Goal: Task Accomplishment & Management: Complete application form

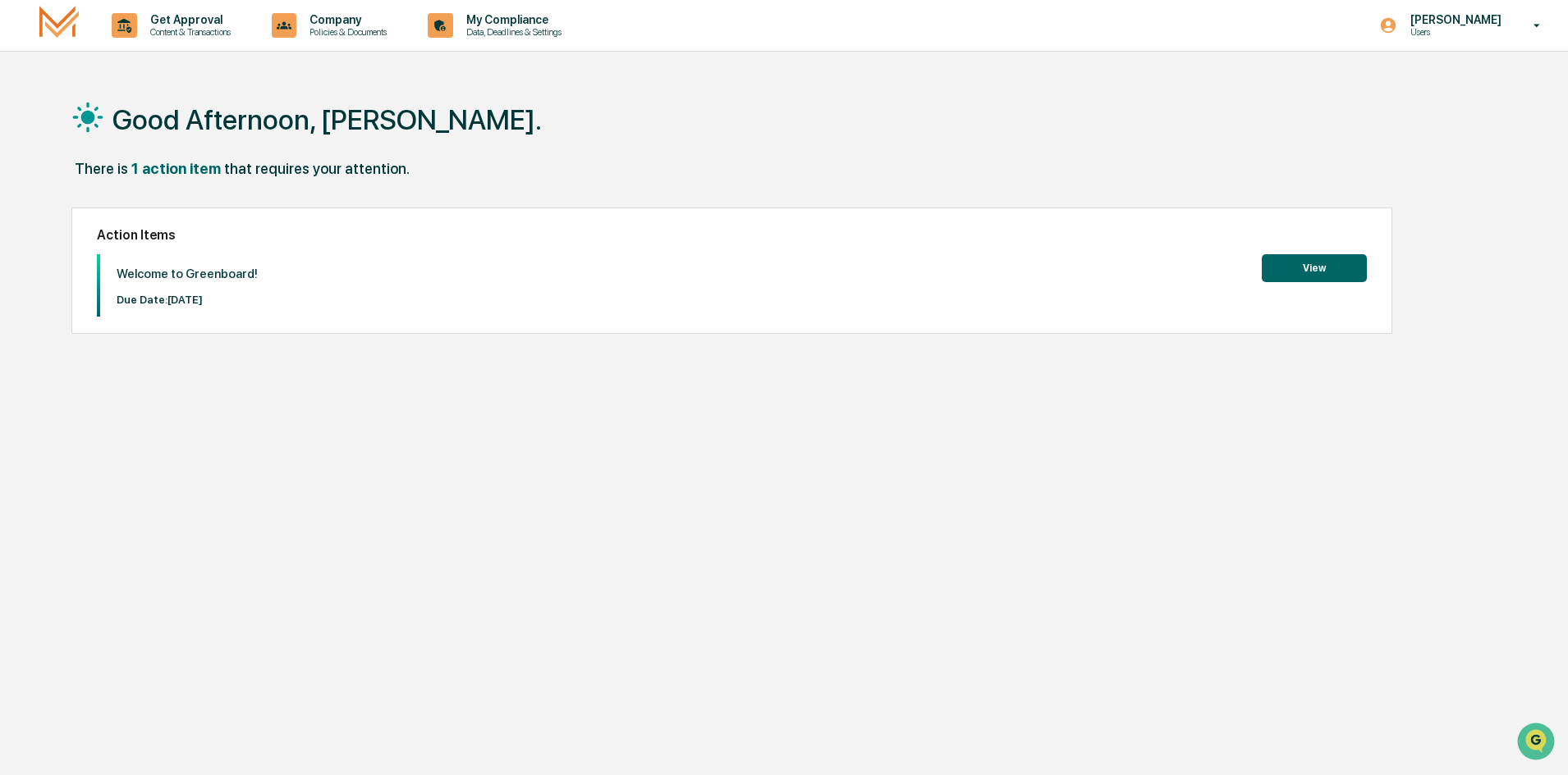
click at [1350, 269] on button "View" at bounding box center [1314, 268] width 105 height 28
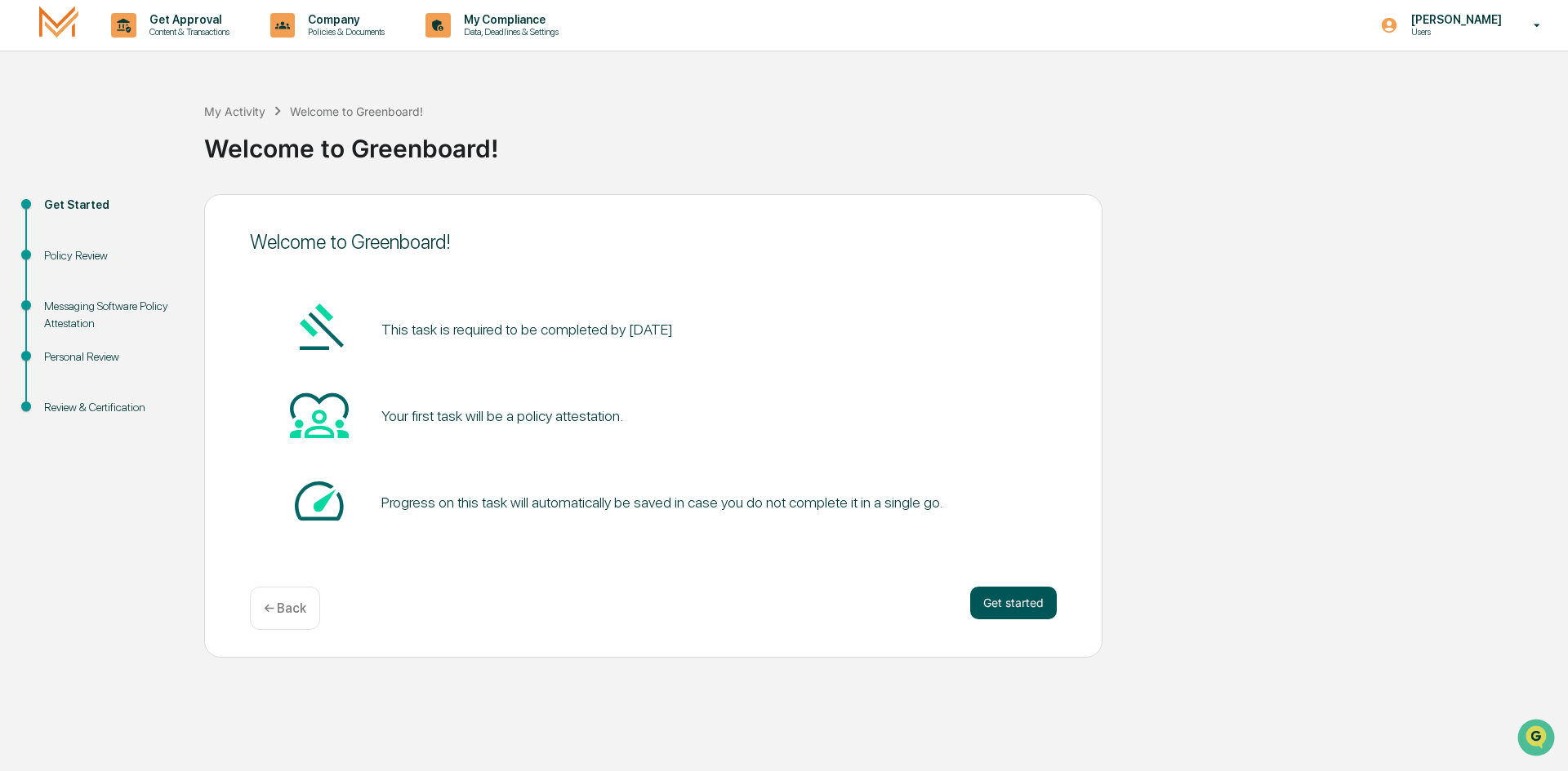
click at [1016, 601] on button "Get started" at bounding box center [1014, 603] width 86 height 32
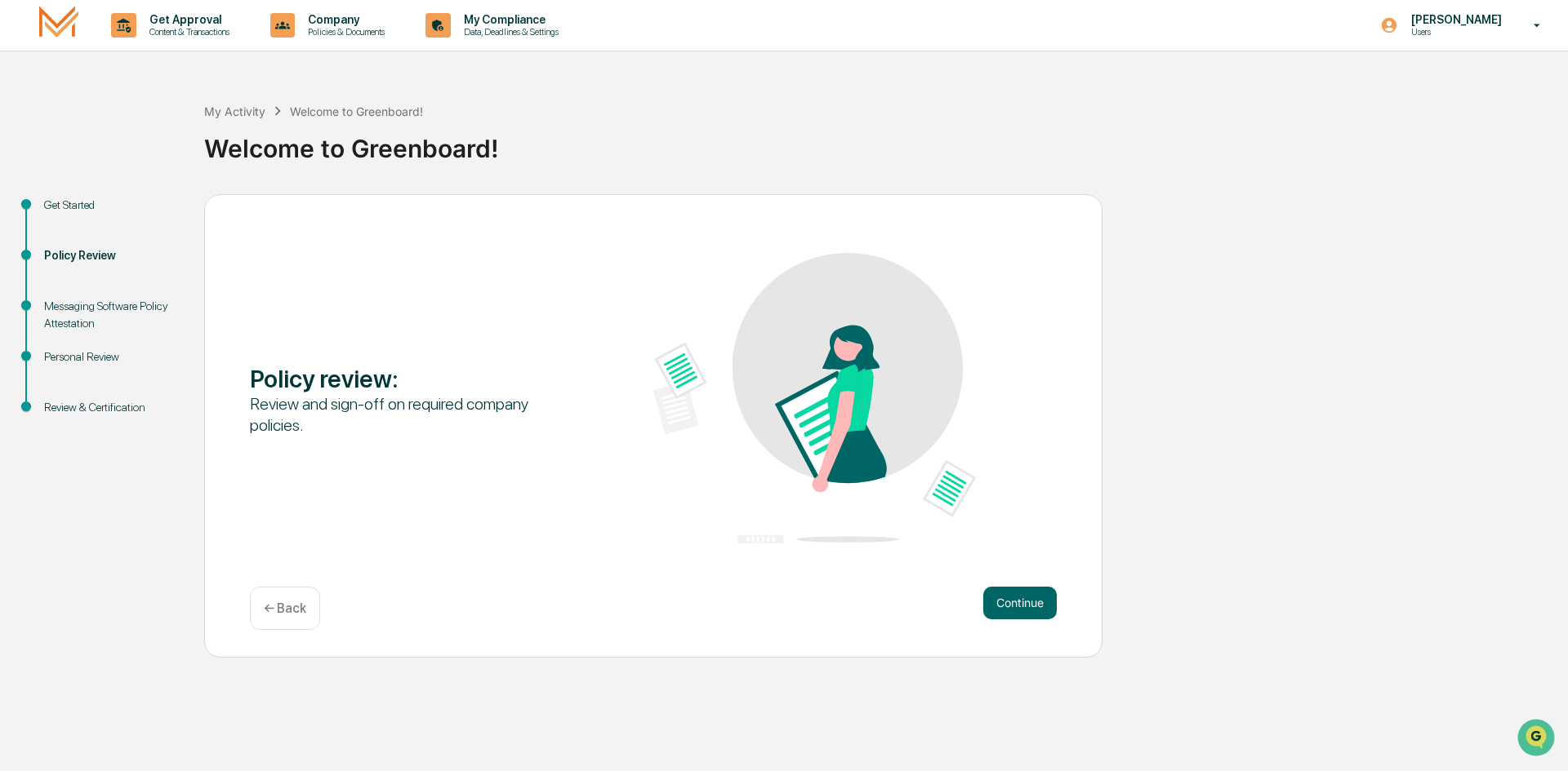
click at [1016, 601] on button "Continue" at bounding box center [1020, 603] width 74 height 32
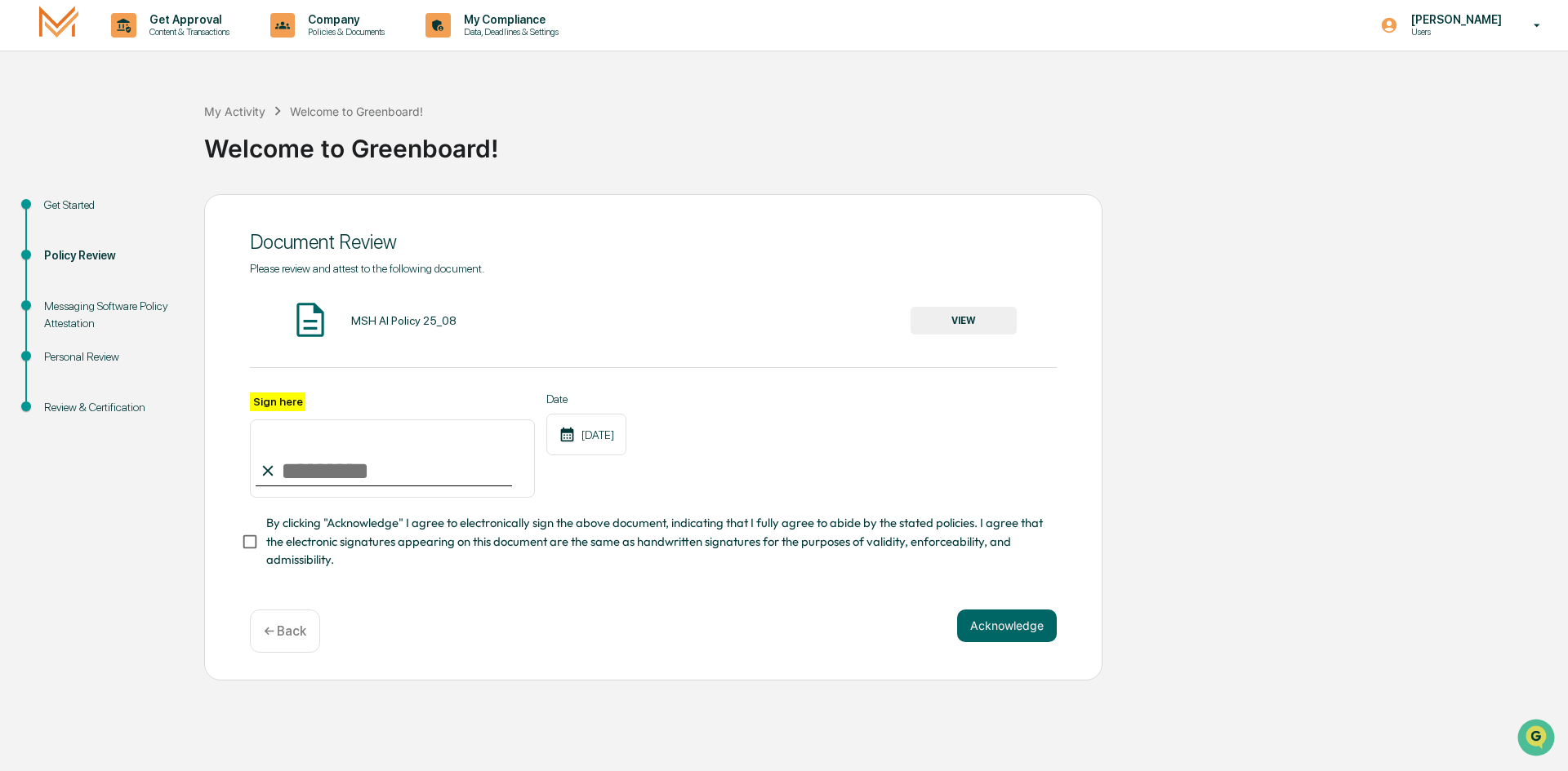
click at [981, 325] on button "VIEW" at bounding box center [963, 320] width 106 height 28
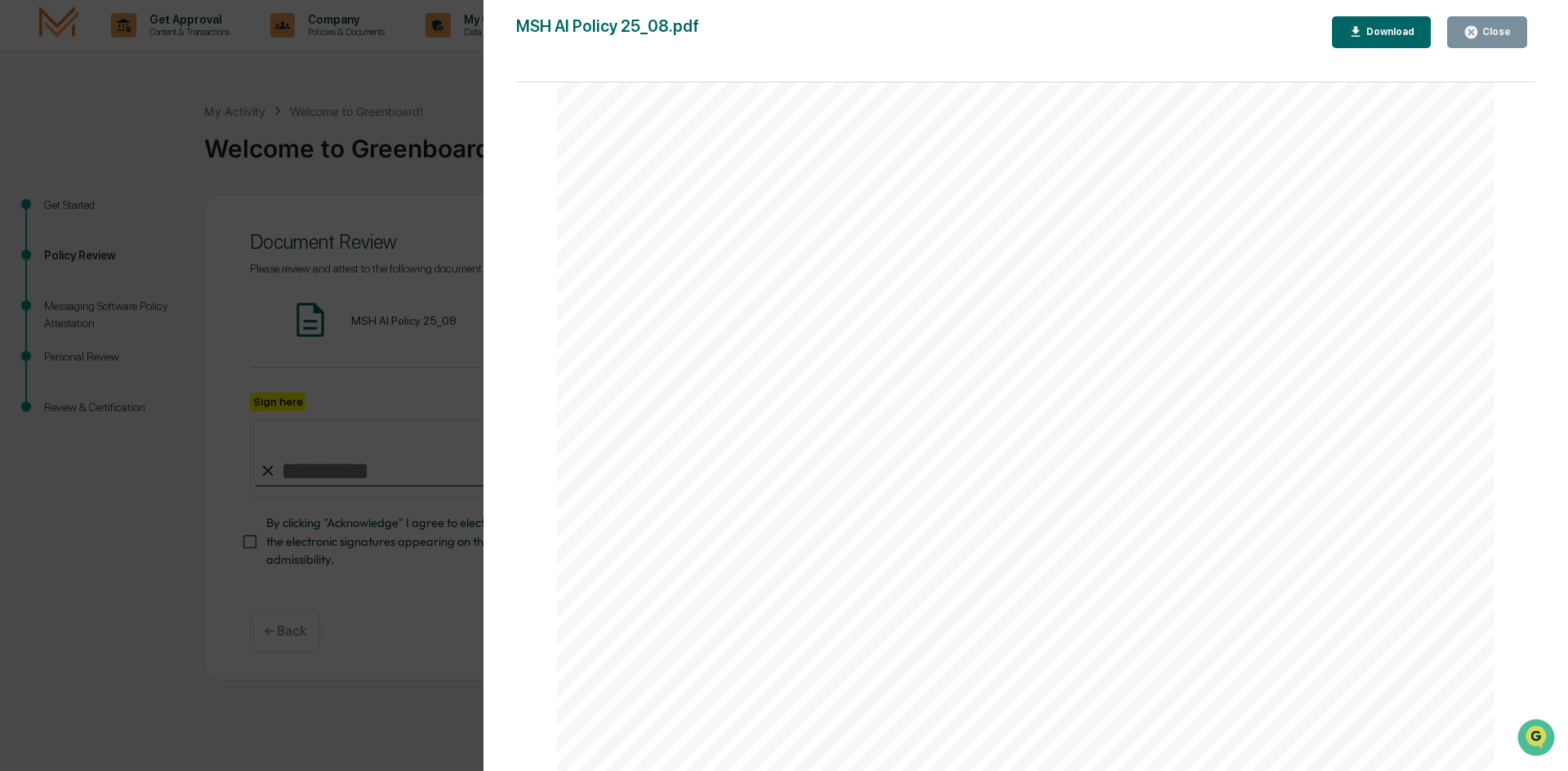
scroll to position [3092, 0]
click at [444, 171] on div "Version History [DATE] 02:14 PM [PERSON_NAME] MSH AI Policy 25_08.pdf Close Dow…" at bounding box center [784, 385] width 1568 height 771
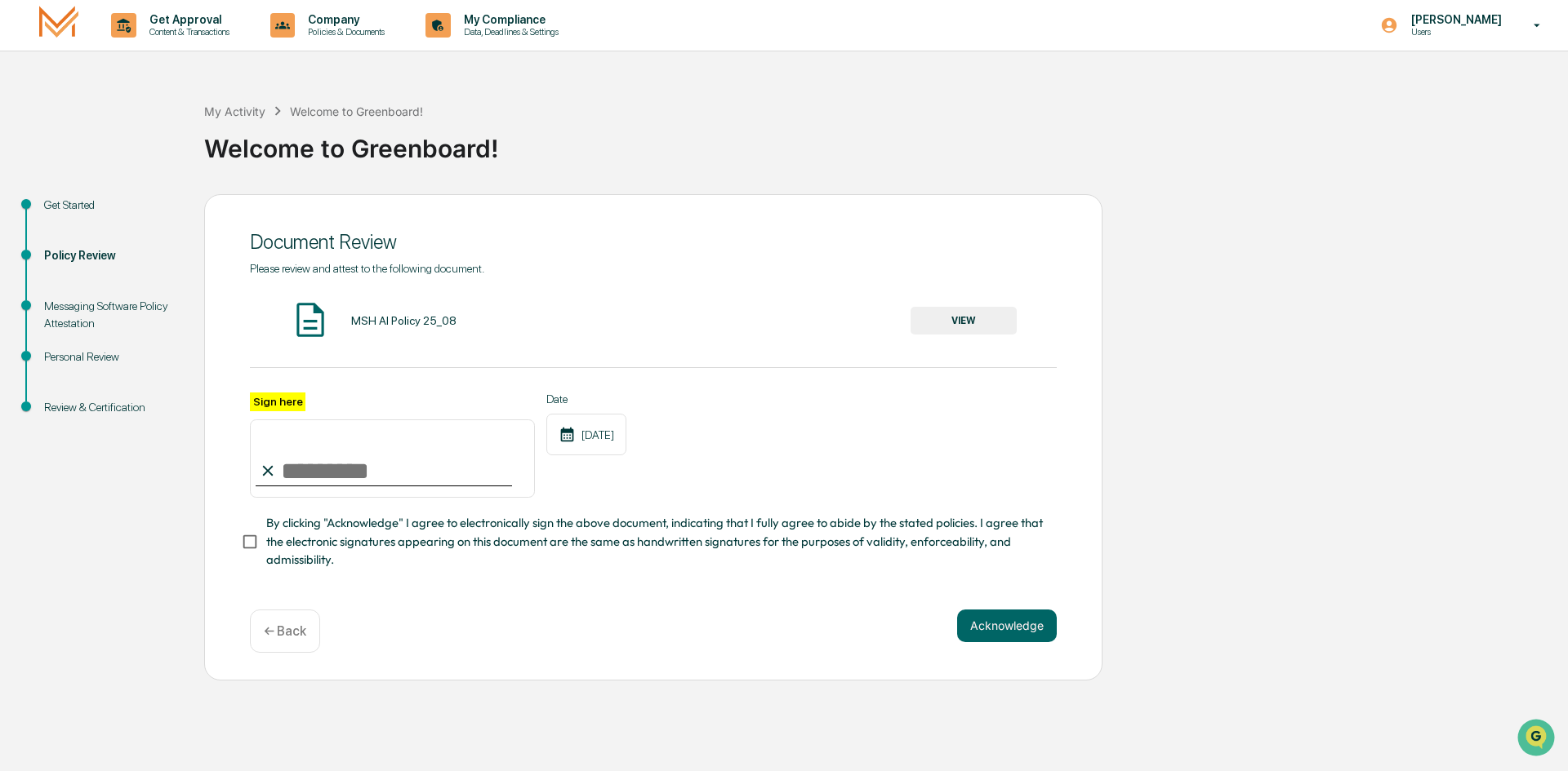
click at [268, 462] on input "Sign here" at bounding box center [392, 458] width 285 height 78
click at [270, 403] on label "Sign here" at bounding box center [278, 401] width 56 height 19
click at [270, 419] on input "Sign here" at bounding box center [392, 458] width 285 height 78
type input "**********"
click at [1006, 634] on button "Acknowledge" at bounding box center [1006, 626] width 100 height 32
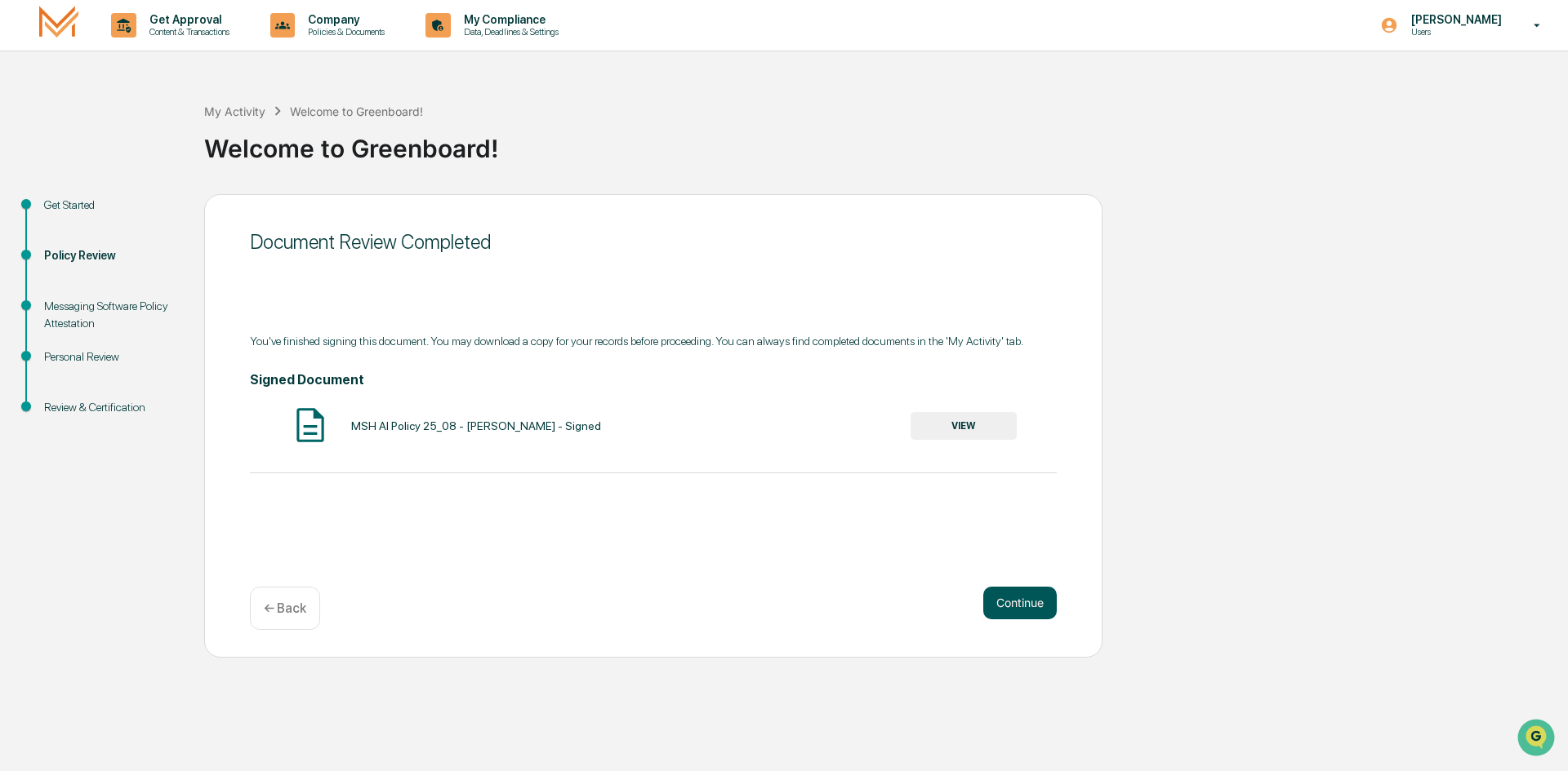
click at [1015, 605] on button "Continue" at bounding box center [1020, 603] width 74 height 32
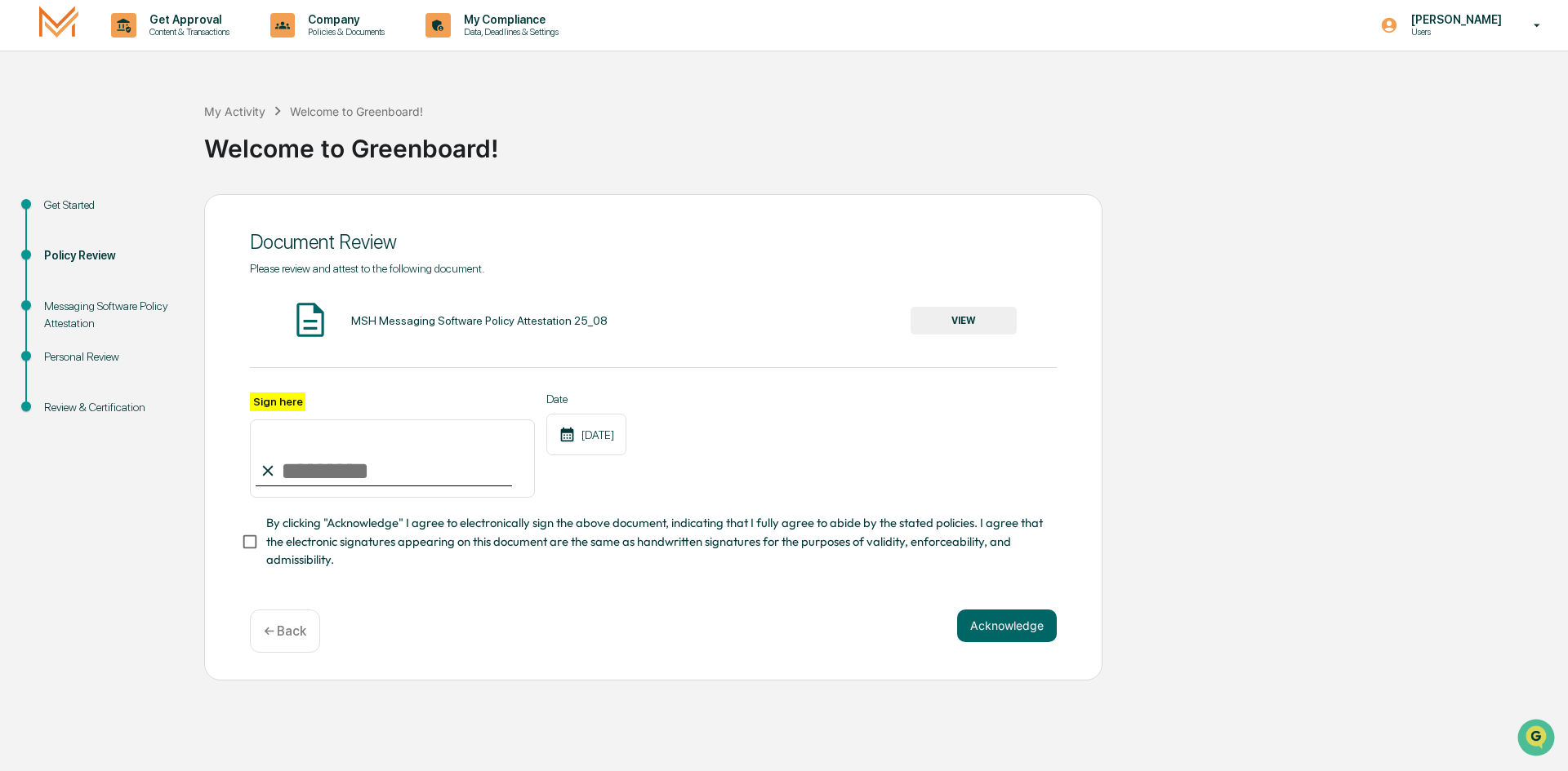
click at [971, 314] on button "VIEW" at bounding box center [963, 320] width 106 height 28
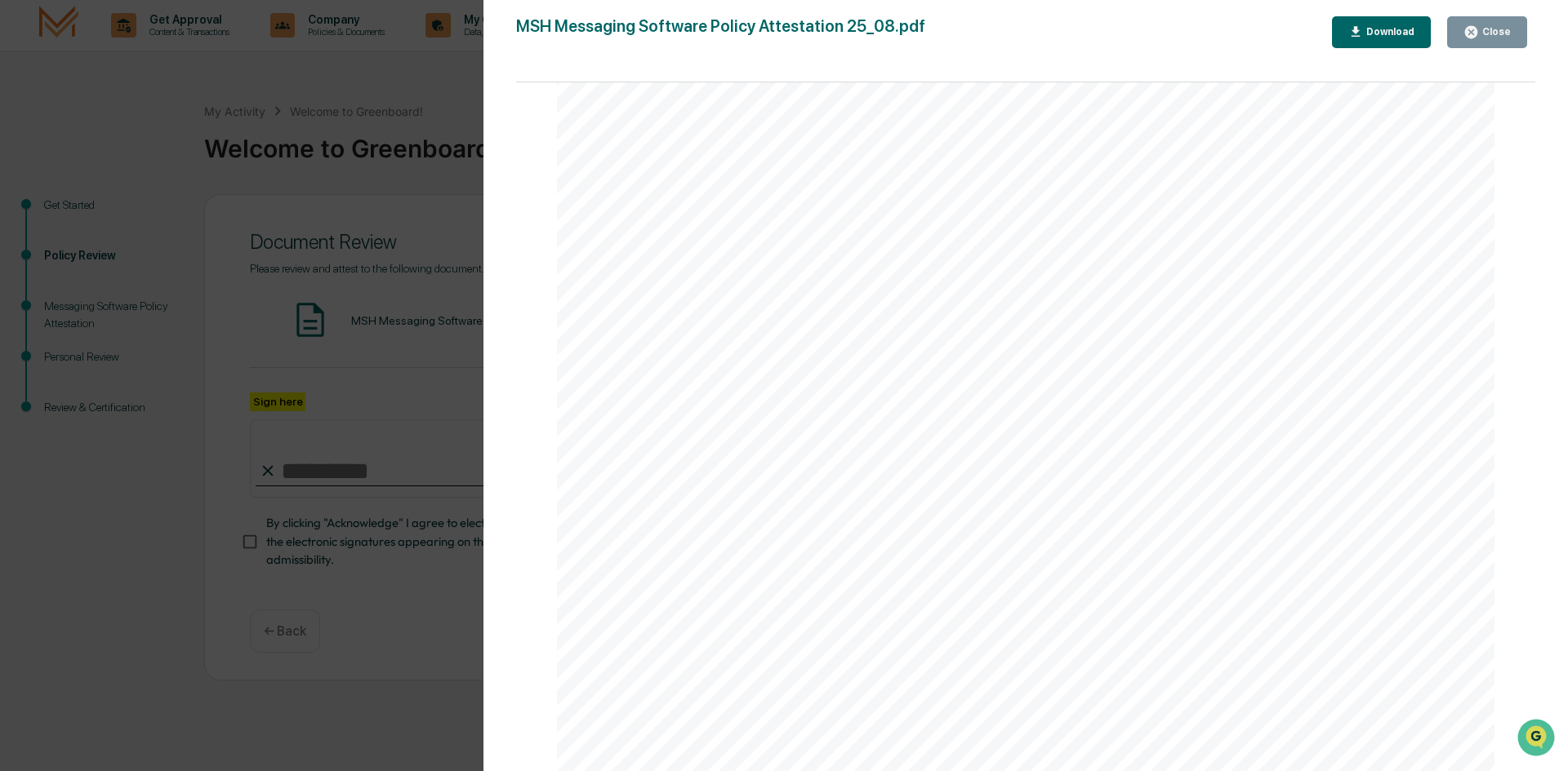
click at [241, 157] on div "Version History [DATE] 02:15 PM [PERSON_NAME] MSH Messaging Software Policy Att…" at bounding box center [784, 385] width 1568 height 771
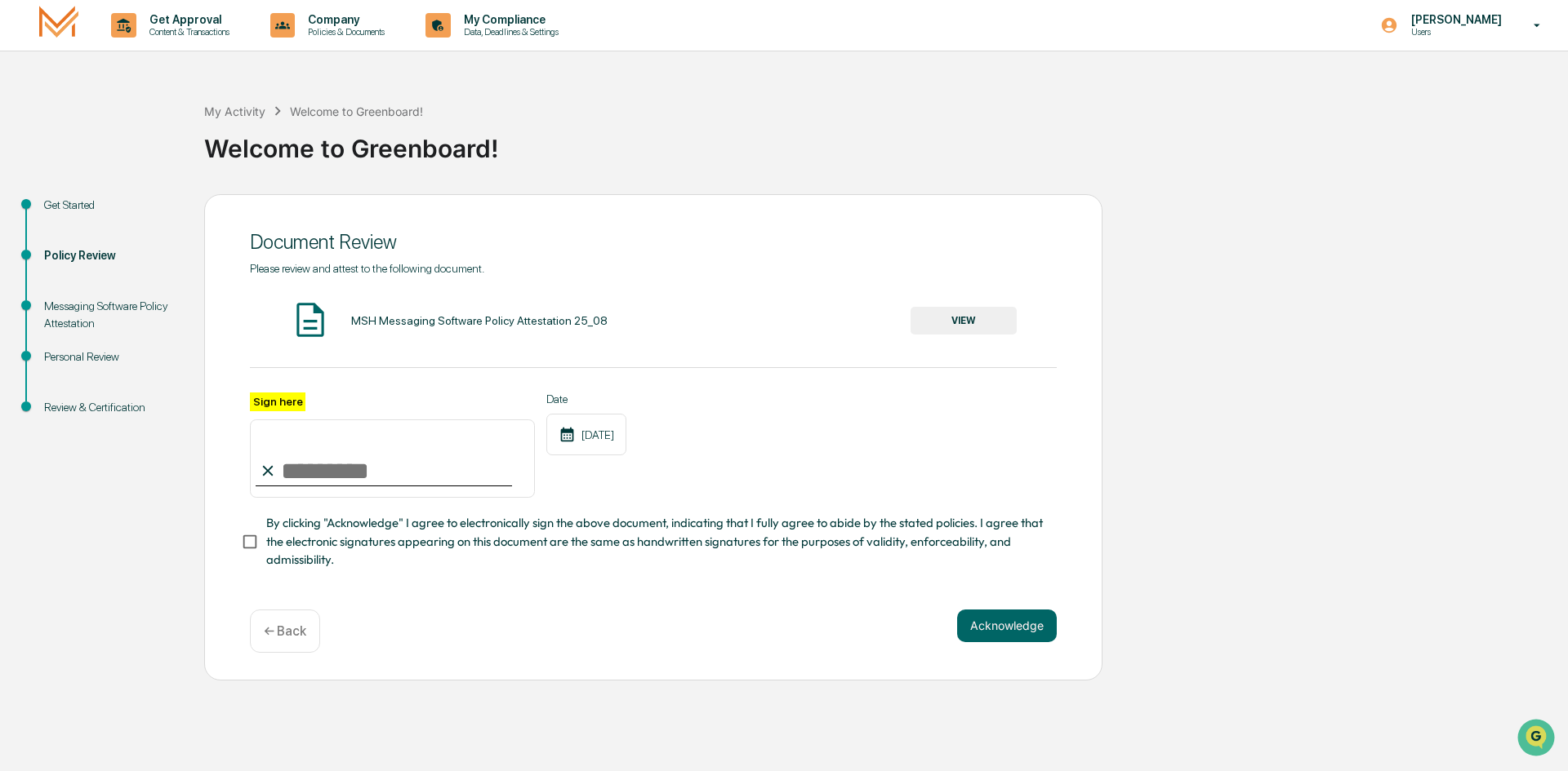
click at [306, 467] on input "Sign here" at bounding box center [392, 458] width 285 height 78
type input "**********"
click at [1009, 635] on button "Acknowledge" at bounding box center [1006, 626] width 100 height 32
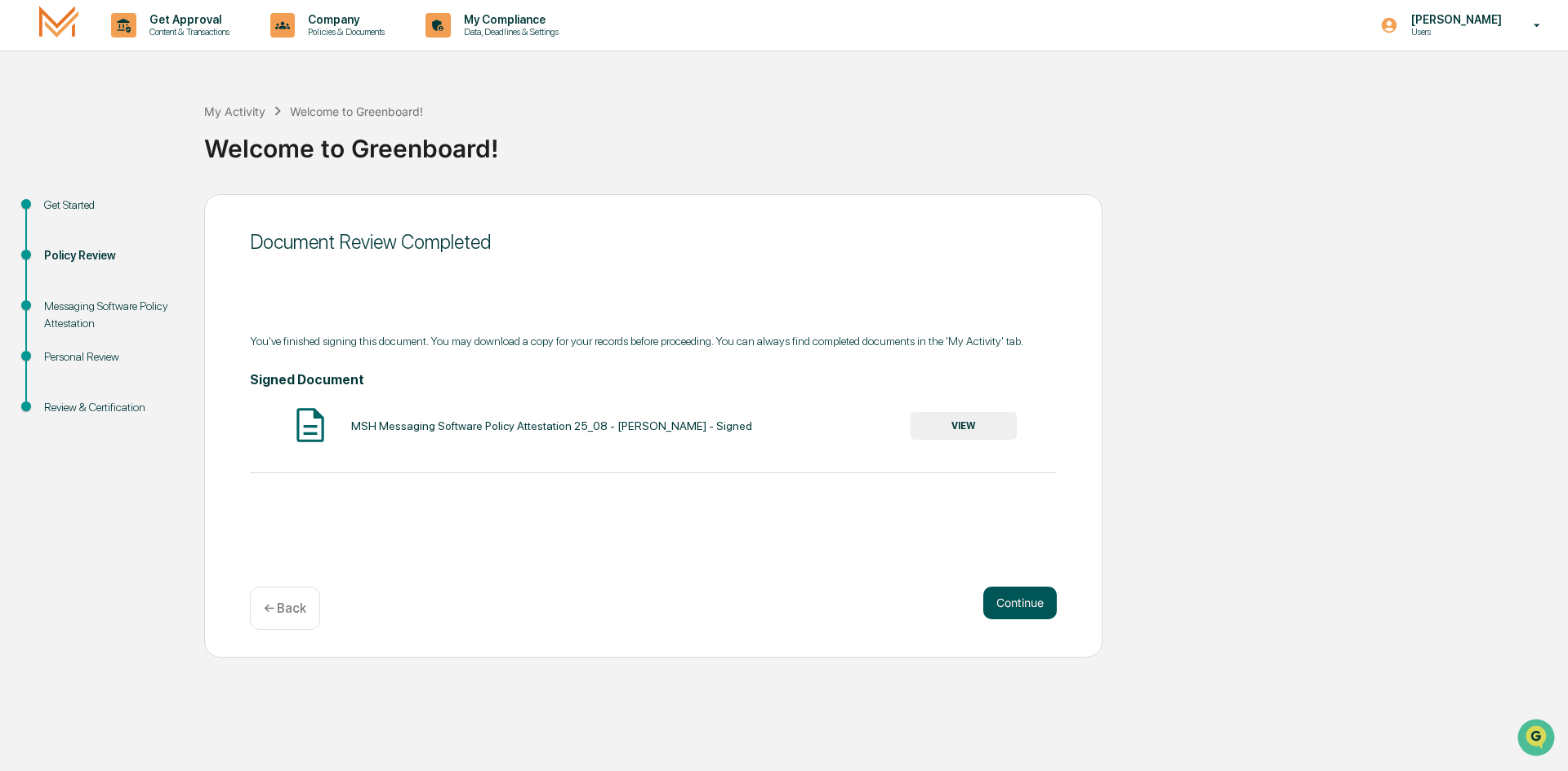
click at [1022, 596] on button "Continue" at bounding box center [1020, 603] width 74 height 32
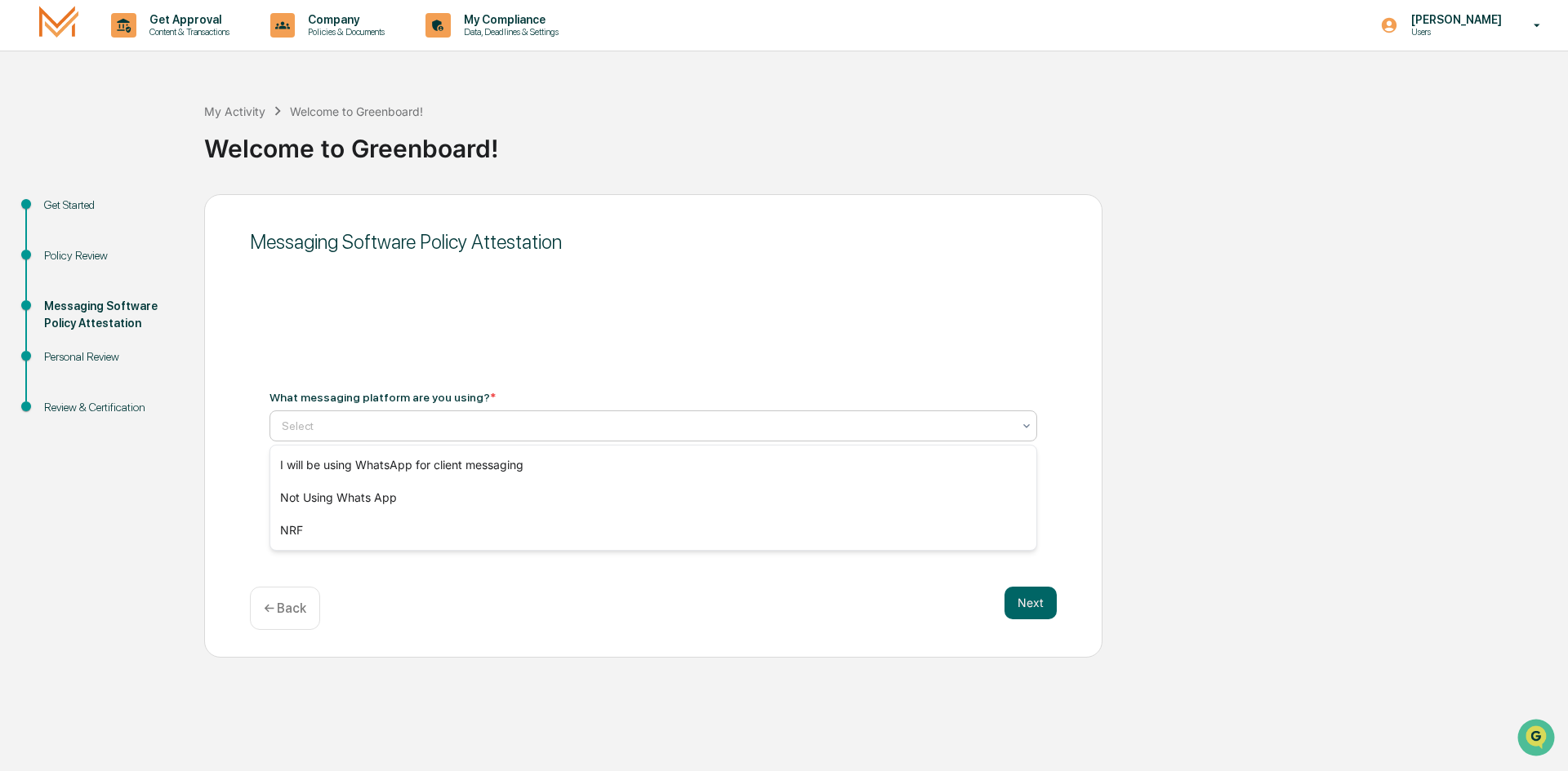
click at [427, 423] on div at bounding box center [646, 426] width 730 height 16
click at [396, 498] on div "Not Using Whats App" at bounding box center [653, 498] width 766 height 32
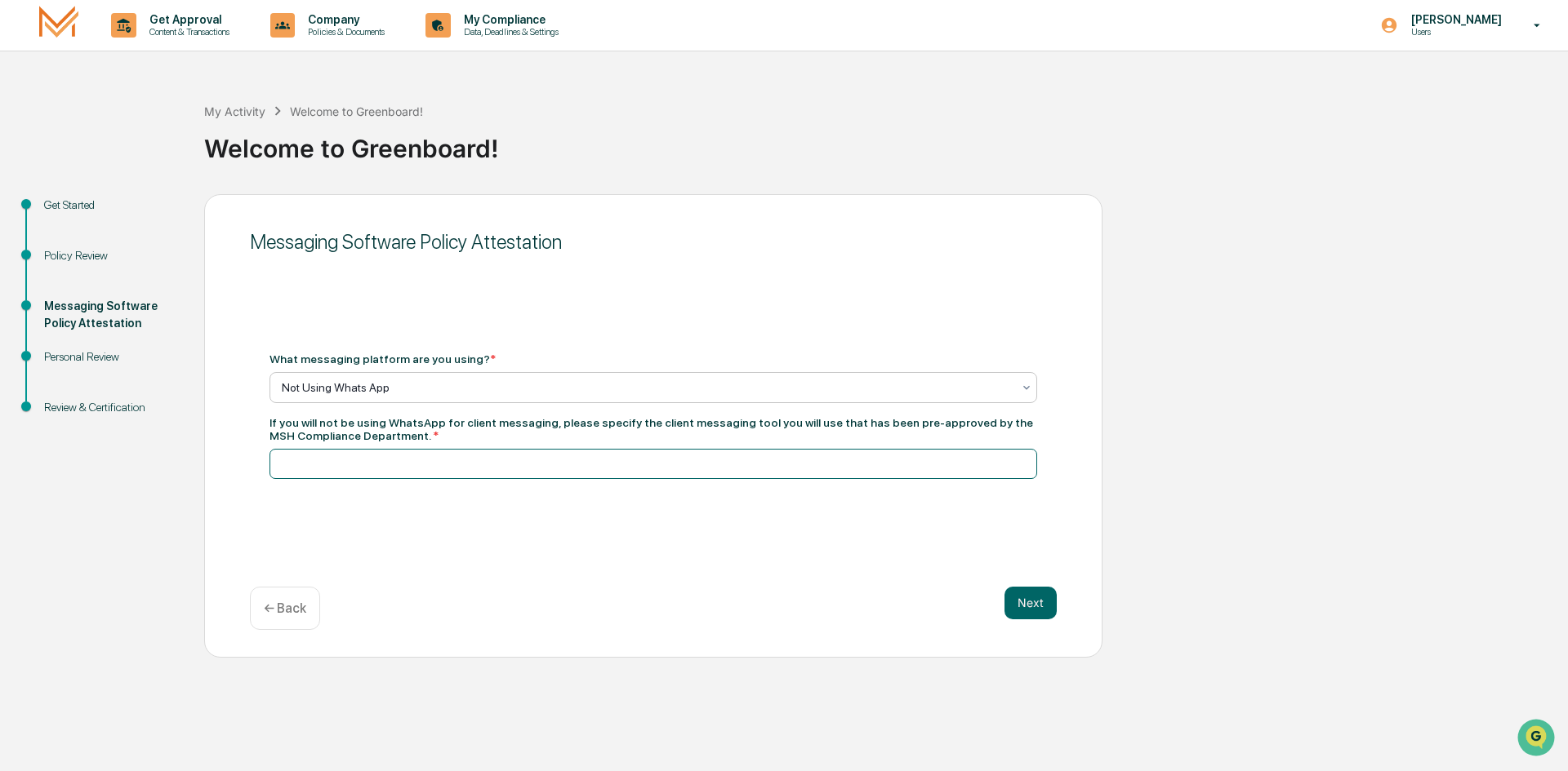
click at [365, 462] on input at bounding box center [653, 464] width 768 height 31
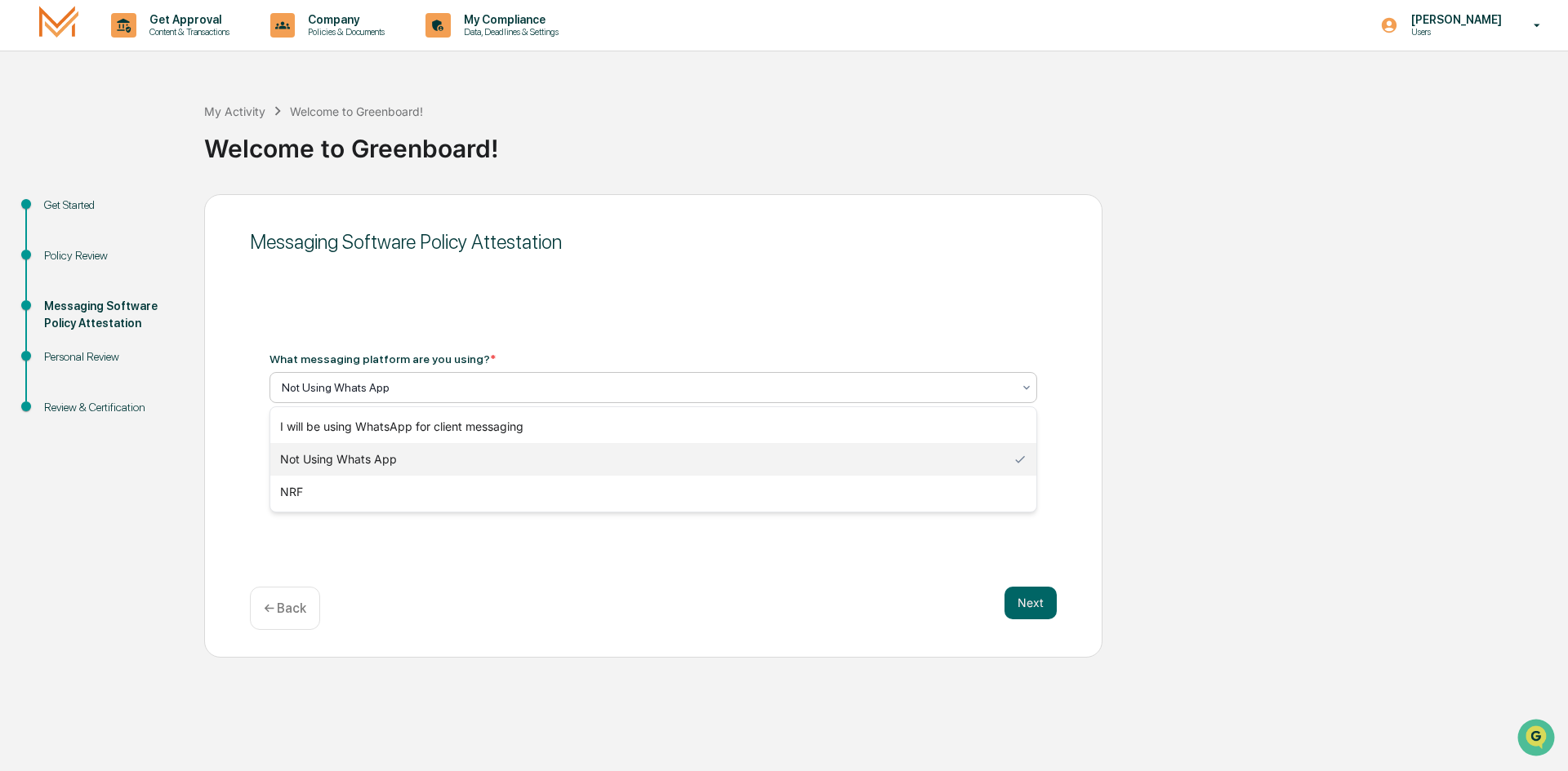
click at [366, 388] on div at bounding box center [646, 388] width 730 height 16
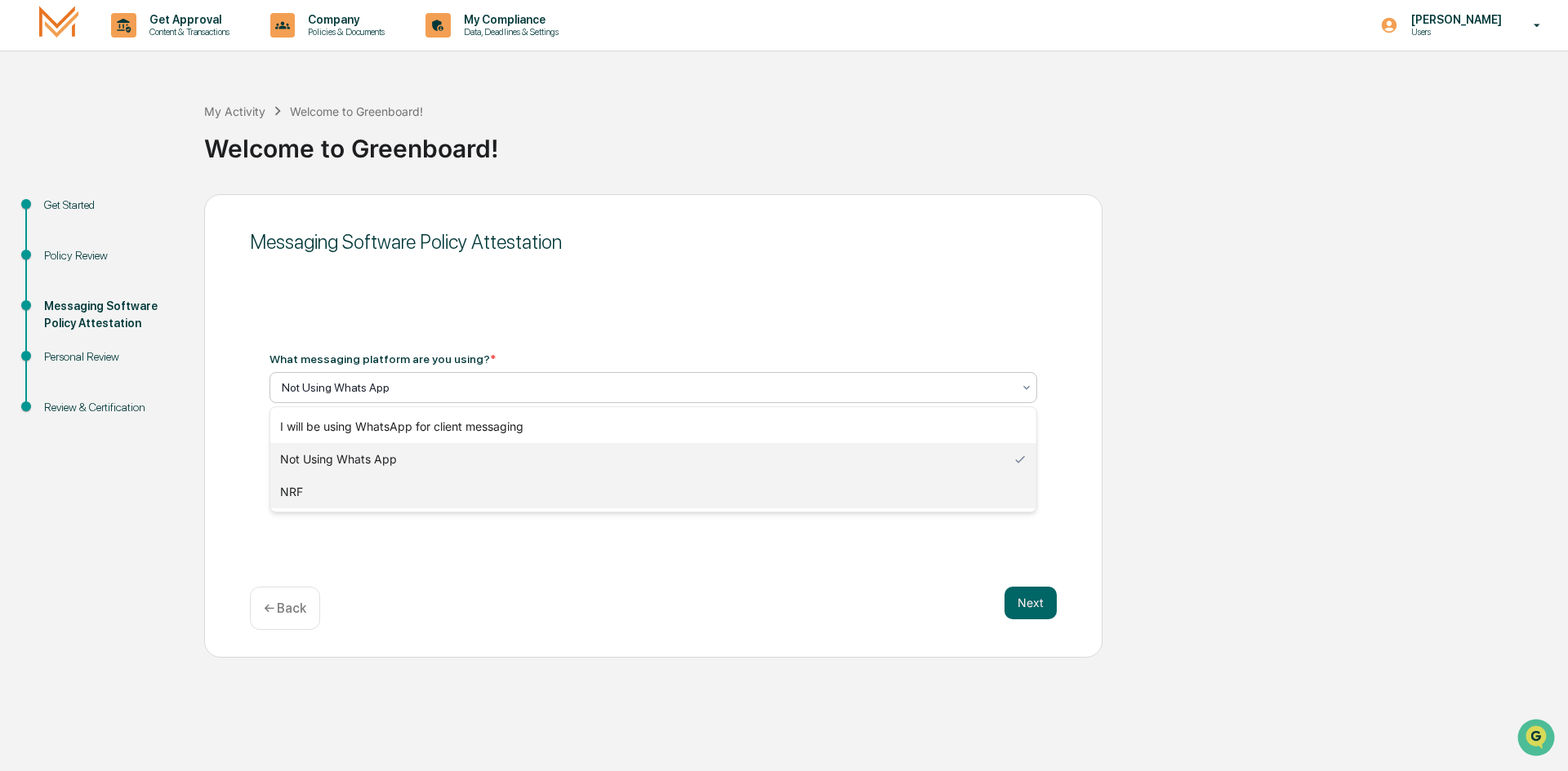
click at [335, 497] on div "NRF" at bounding box center [653, 492] width 766 height 32
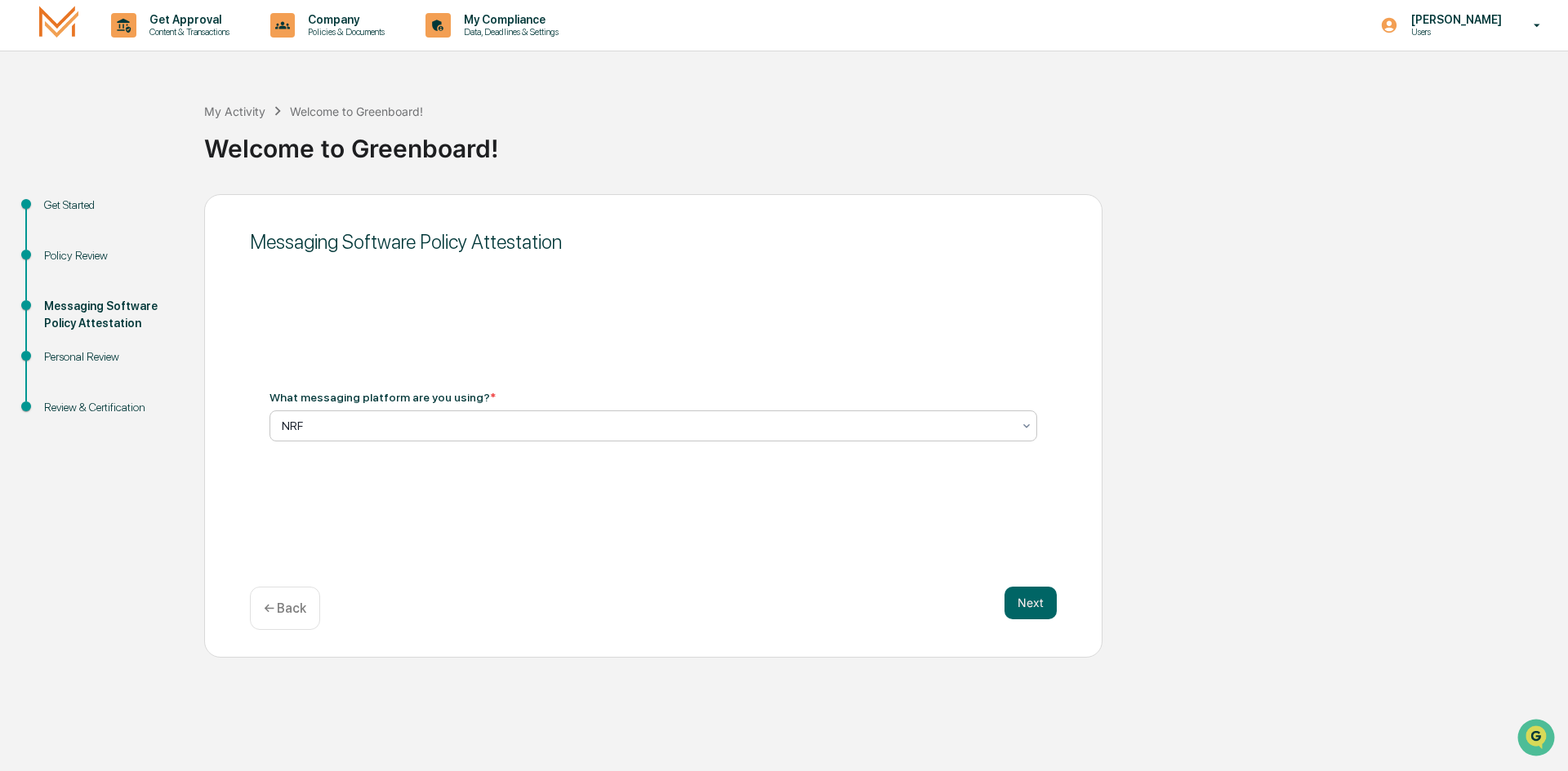
click at [339, 425] on div at bounding box center [646, 426] width 730 height 16
click at [1027, 609] on button "Next" at bounding box center [1031, 603] width 52 height 32
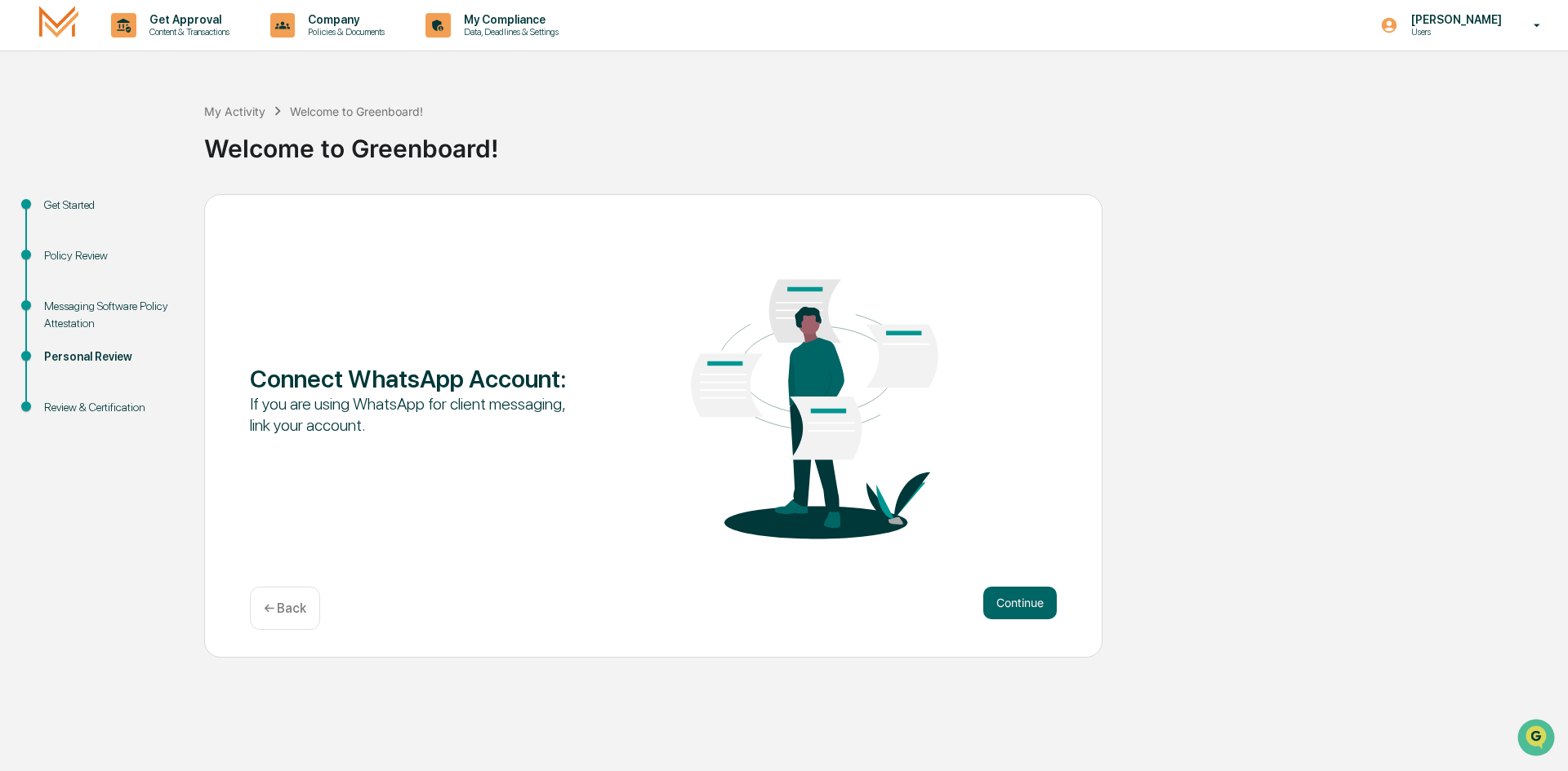
click at [1027, 609] on button "Continue" at bounding box center [1020, 603] width 74 height 32
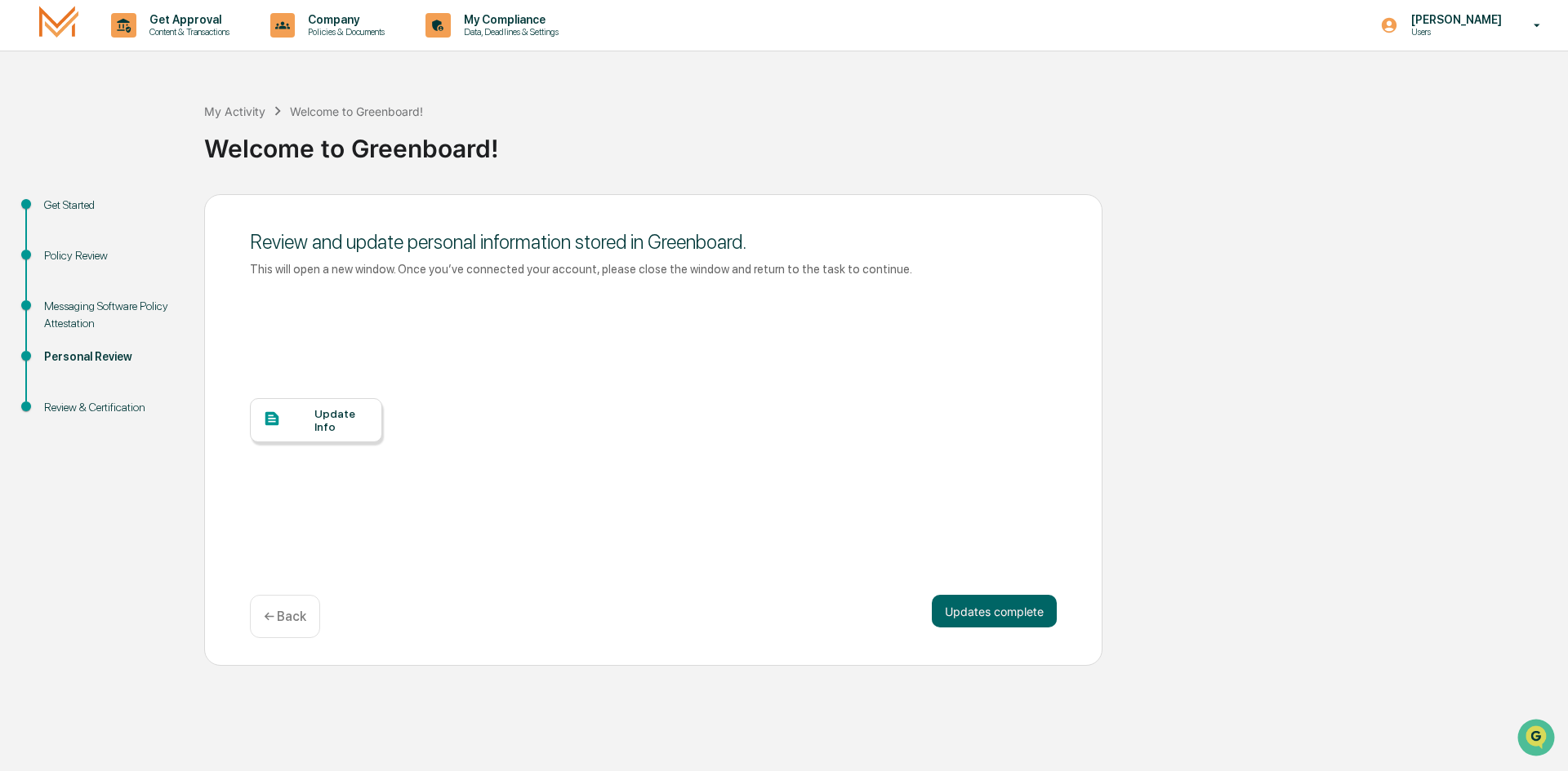
click at [329, 427] on div "Update Info" at bounding box center [341, 420] width 55 height 26
click at [1021, 612] on button "Updates complete" at bounding box center [994, 611] width 125 height 32
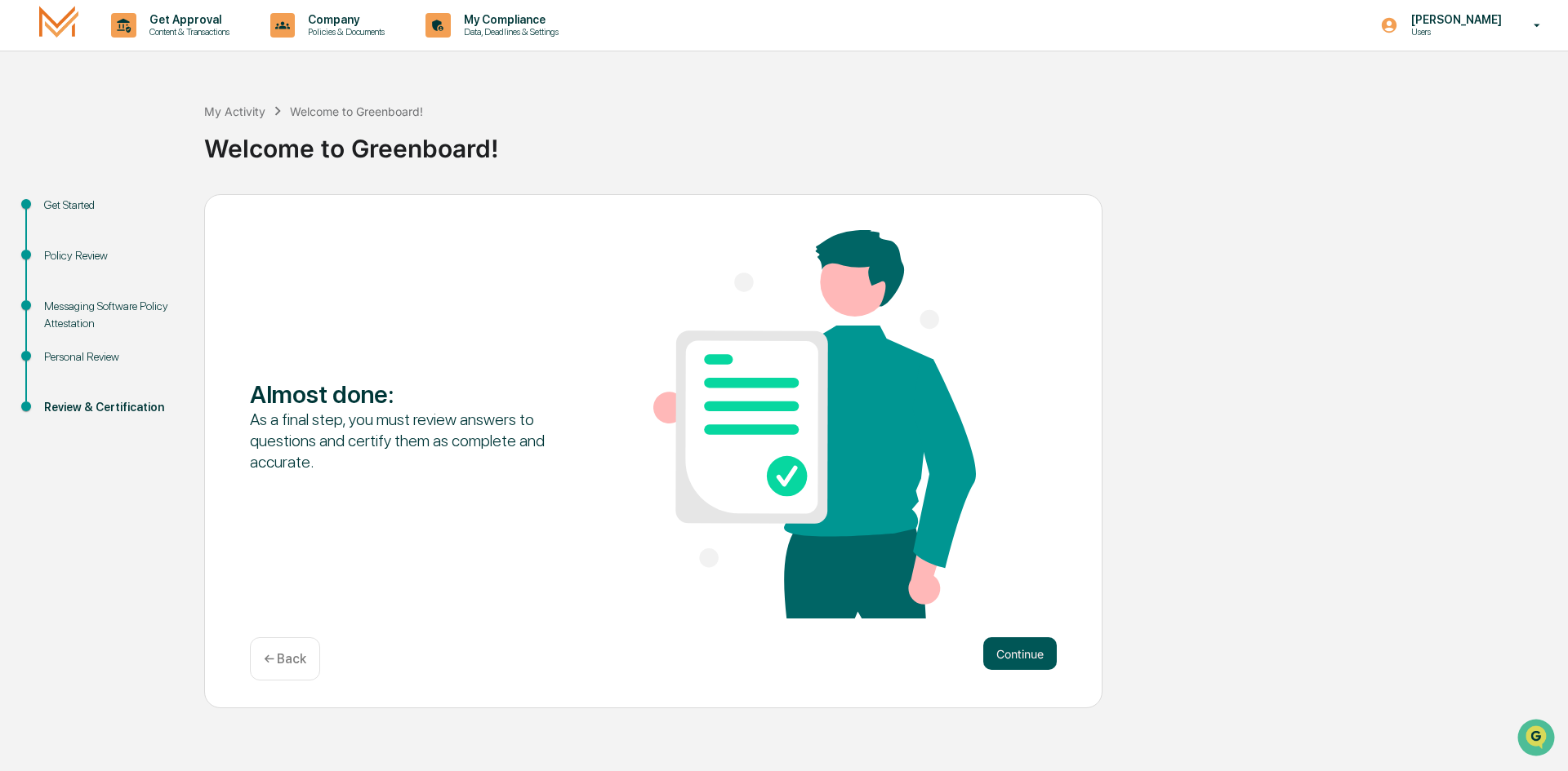
click at [1010, 659] on button "Continue" at bounding box center [1020, 653] width 74 height 32
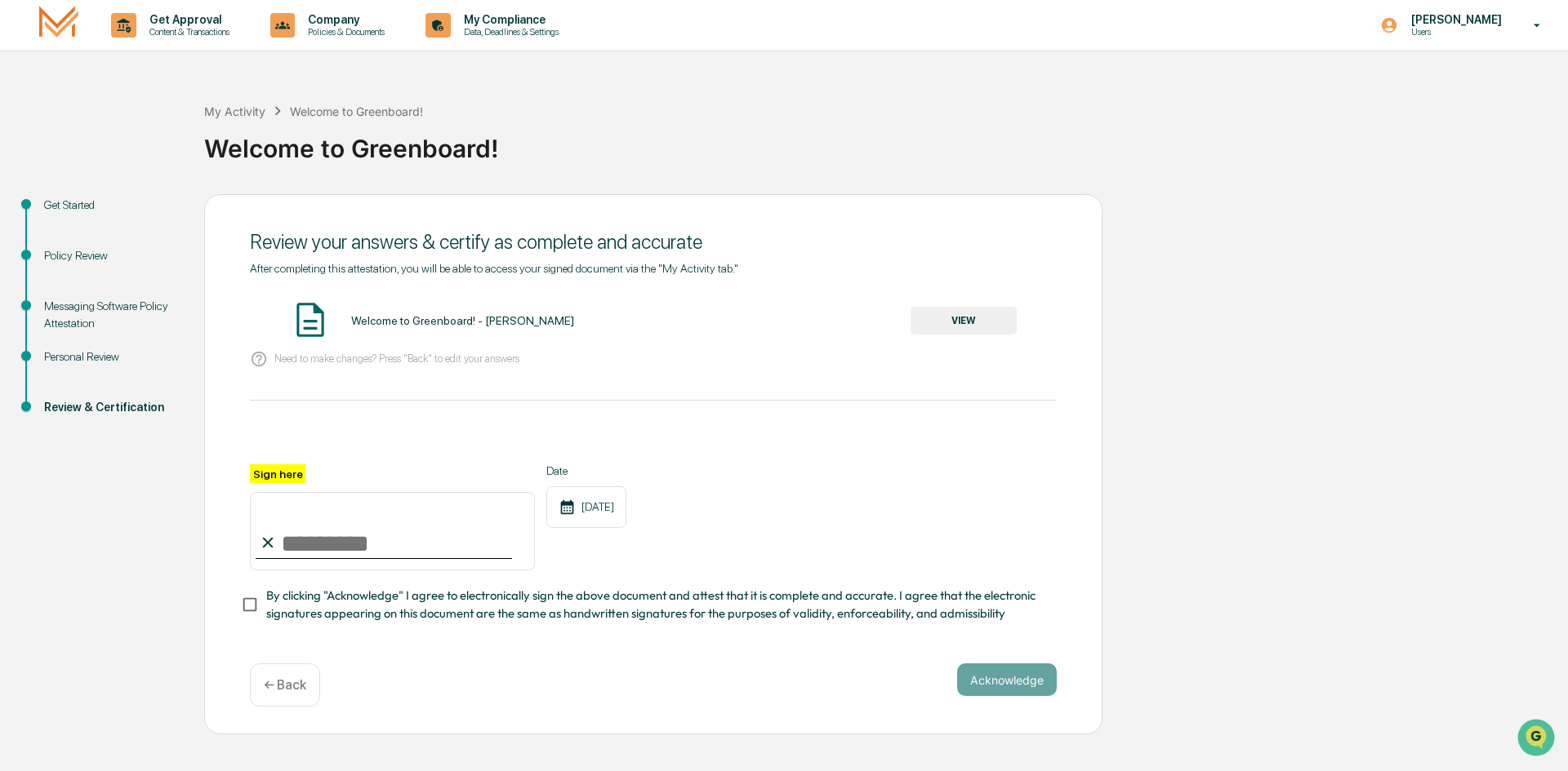
click at [944, 319] on button "VIEW" at bounding box center [963, 320] width 106 height 28
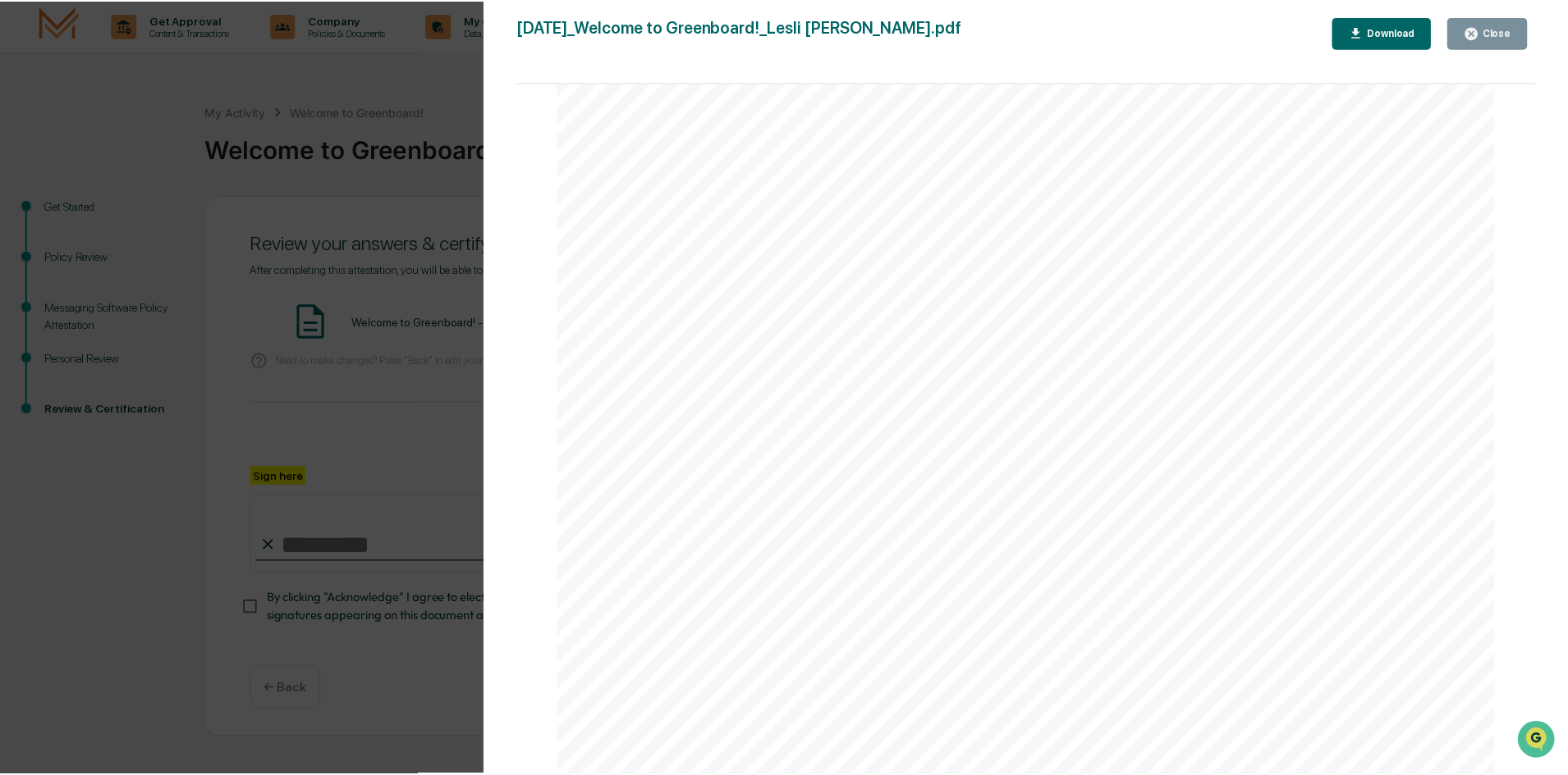
scroll to position [2062, 0]
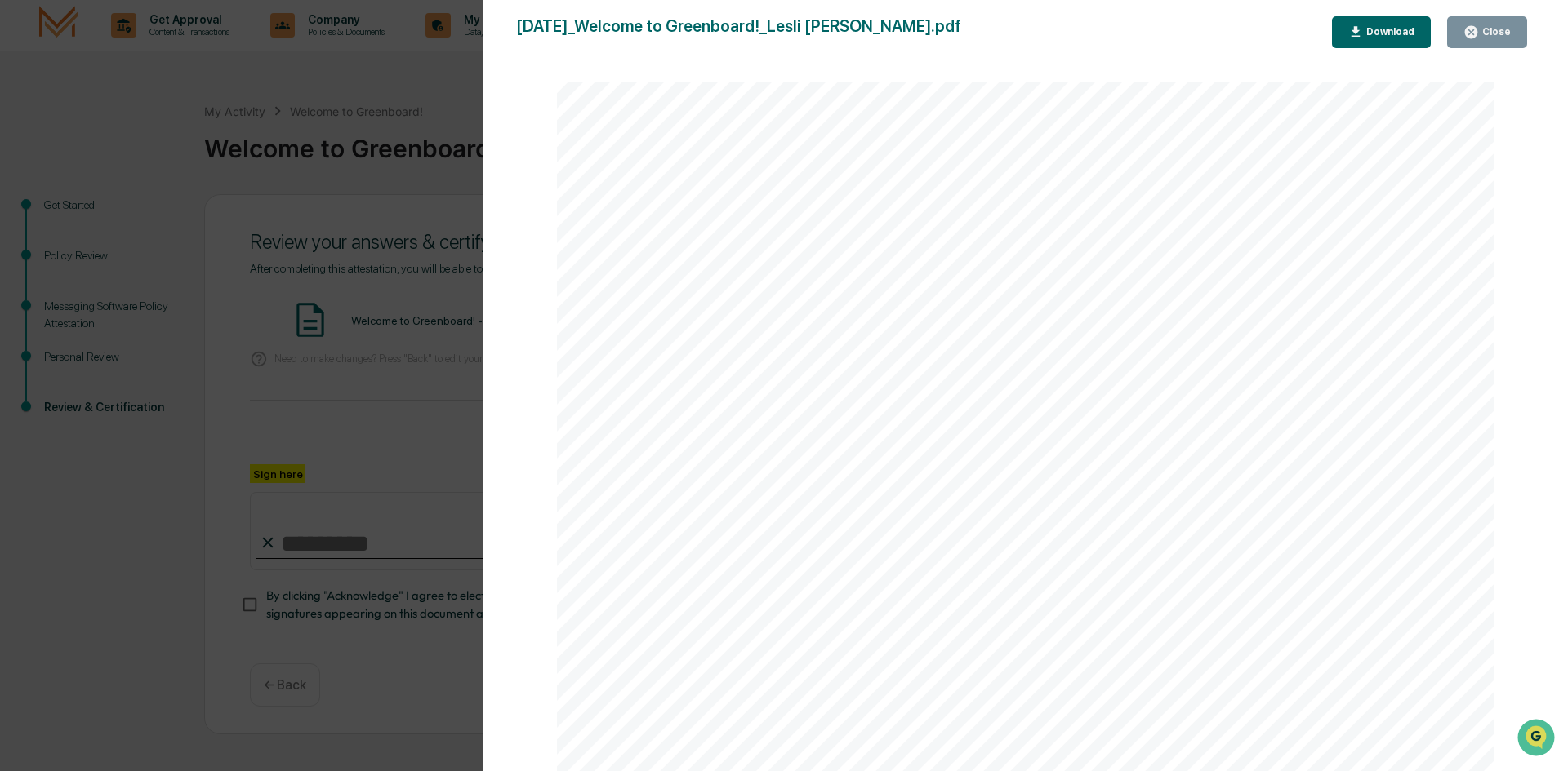
click at [400, 188] on div "Version History [DATE] 08:37 PM [PERSON_NAME] [DATE]_Welcome to Greenboard!_Les…" at bounding box center [784, 385] width 1568 height 771
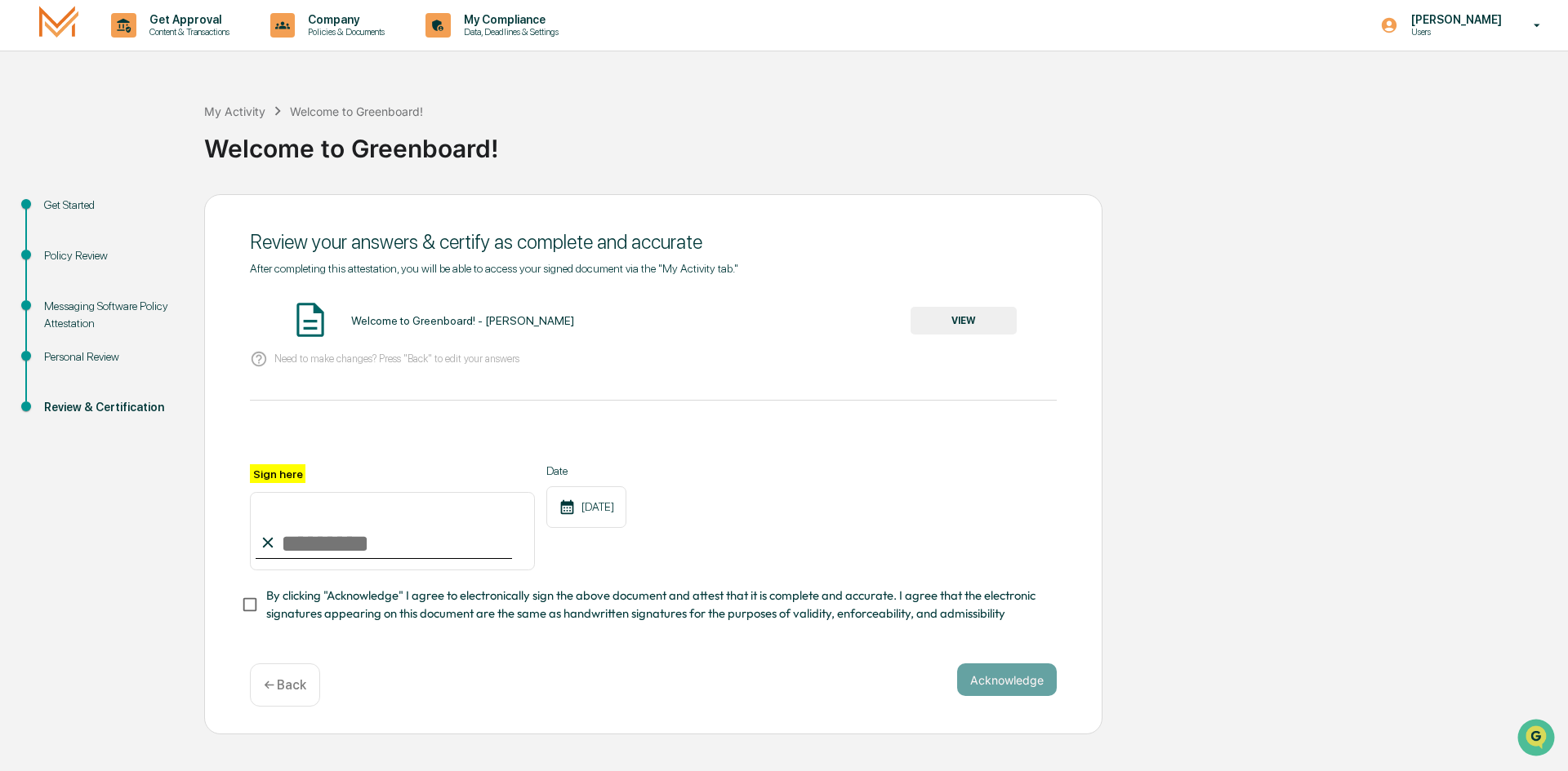
click at [277, 551] on input "Sign here" at bounding box center [392, 531] width 285 height 78
type input "**********"
click at [1010, 686] on button "Acknowledge" at bounding box center [1006, 679] width 100 height 32
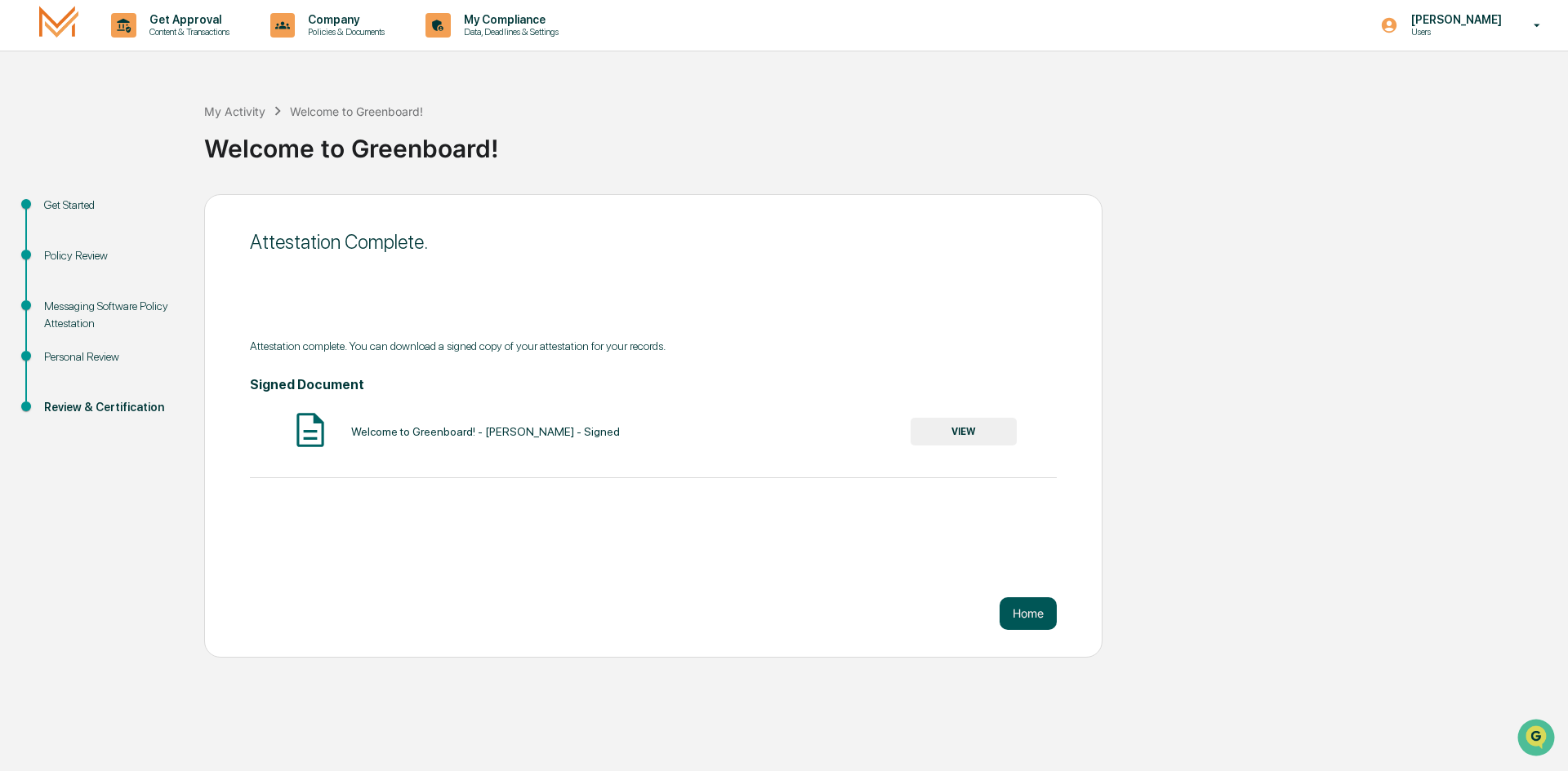
click at [1035, 617] on button "Home" at bounding box center [1027, 614] width 57 height 32
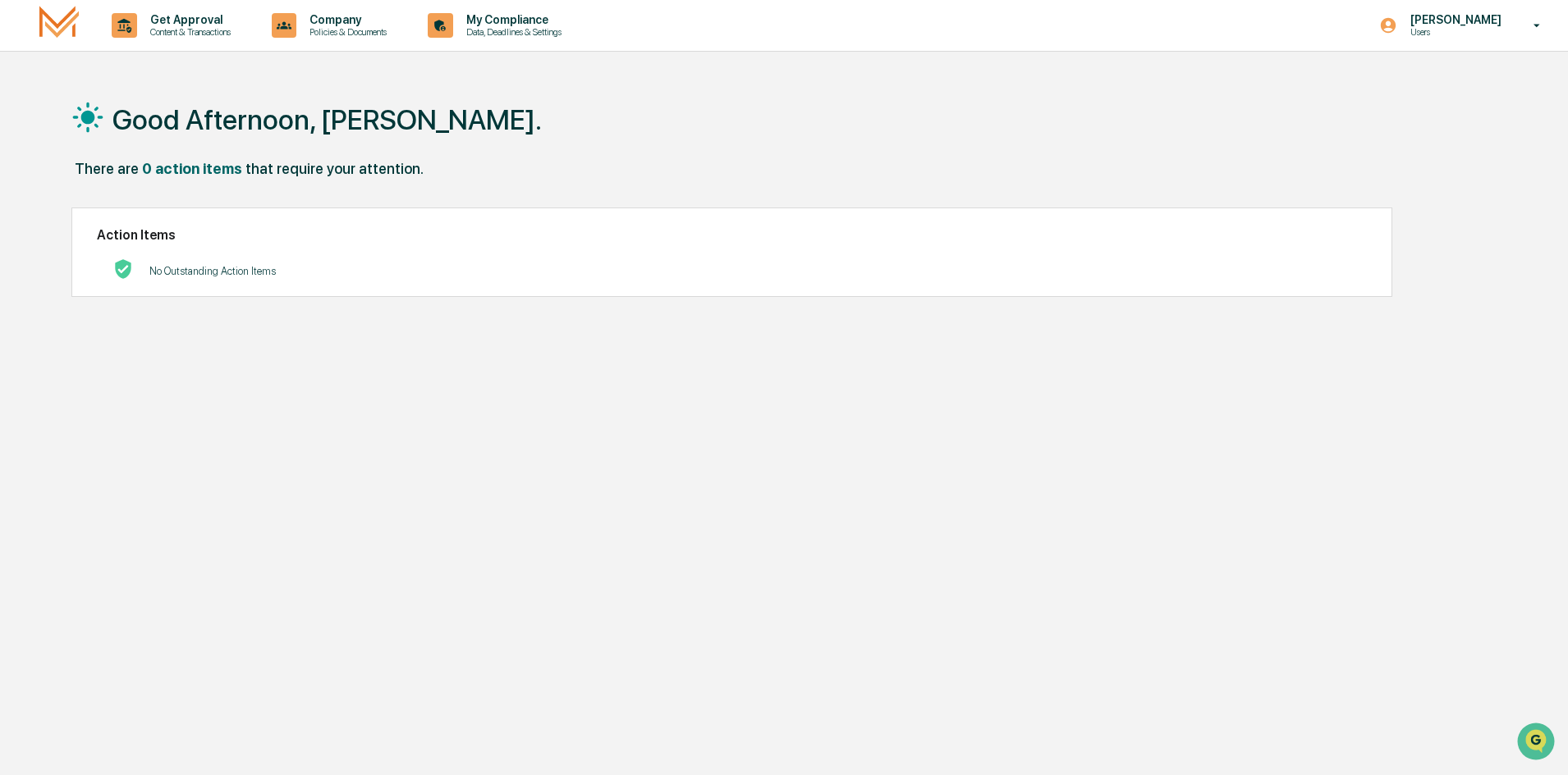
click at [60, 22] on img at bounding box center [60, 24] width 40 height 39
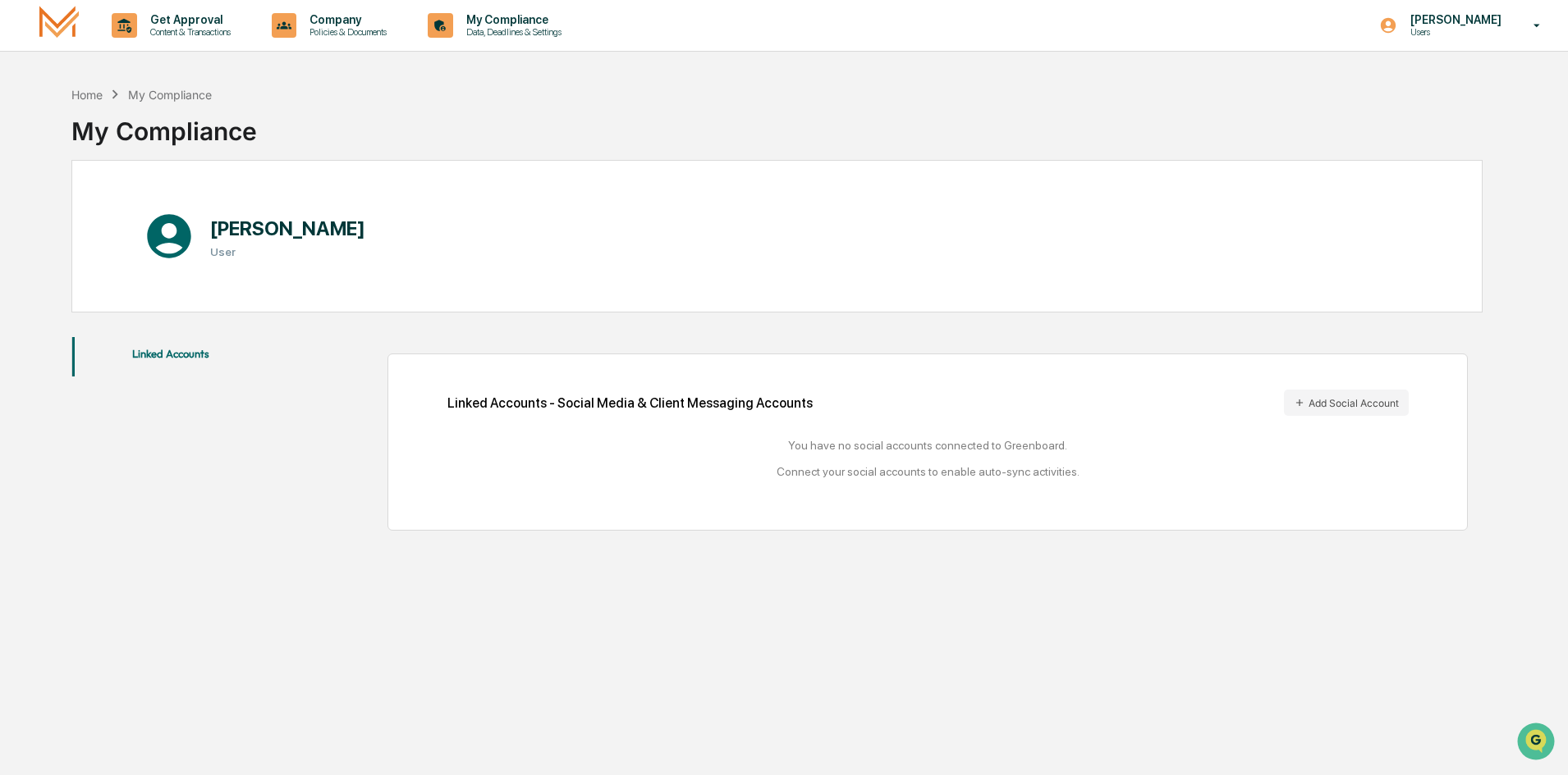
scroll to position [78, 0]
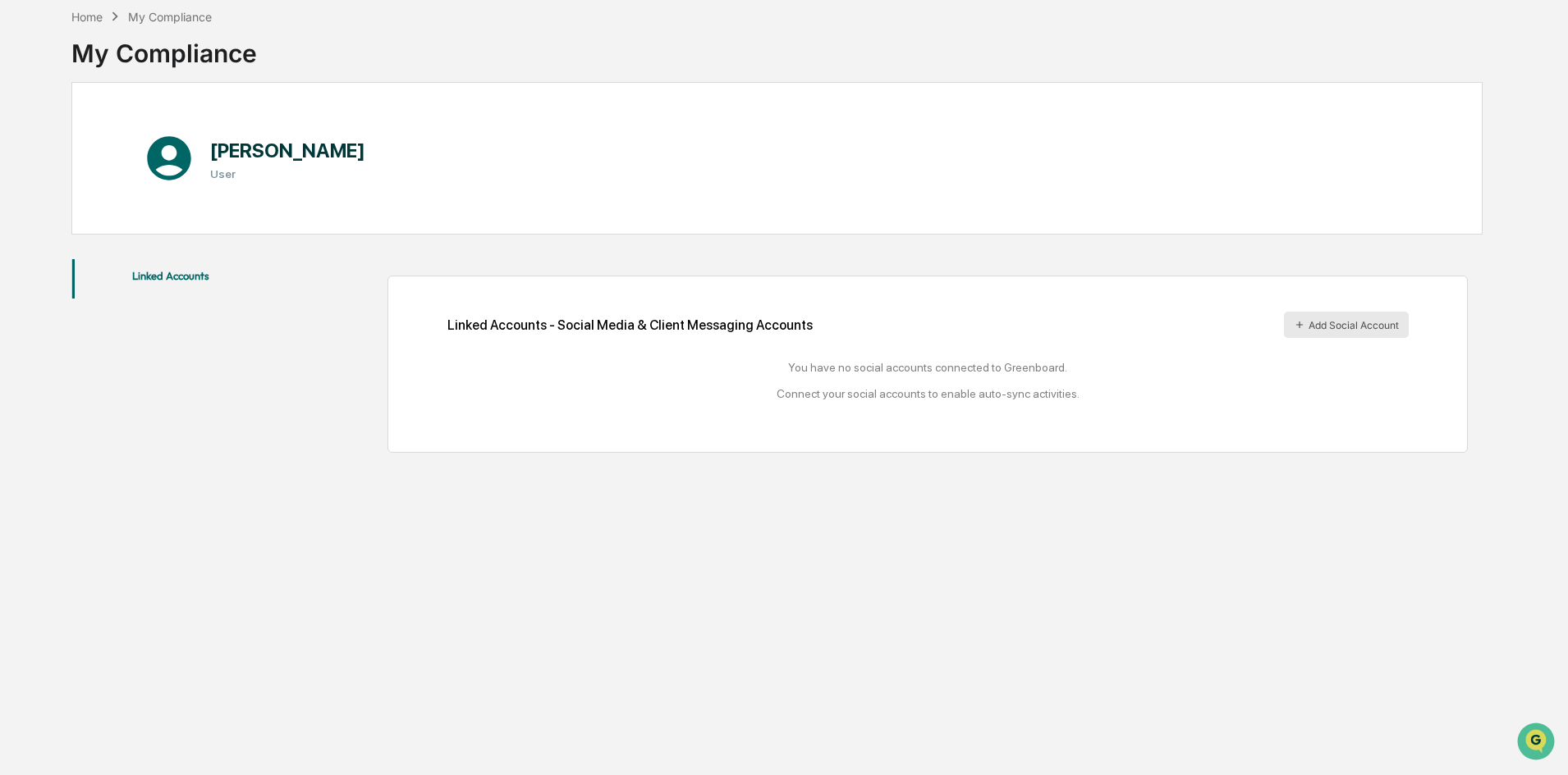
click at [1346, 322] on button "Add Social Account" at bounding box center [1346, 325] width 125 height 26
